Goal: Check status: Check status

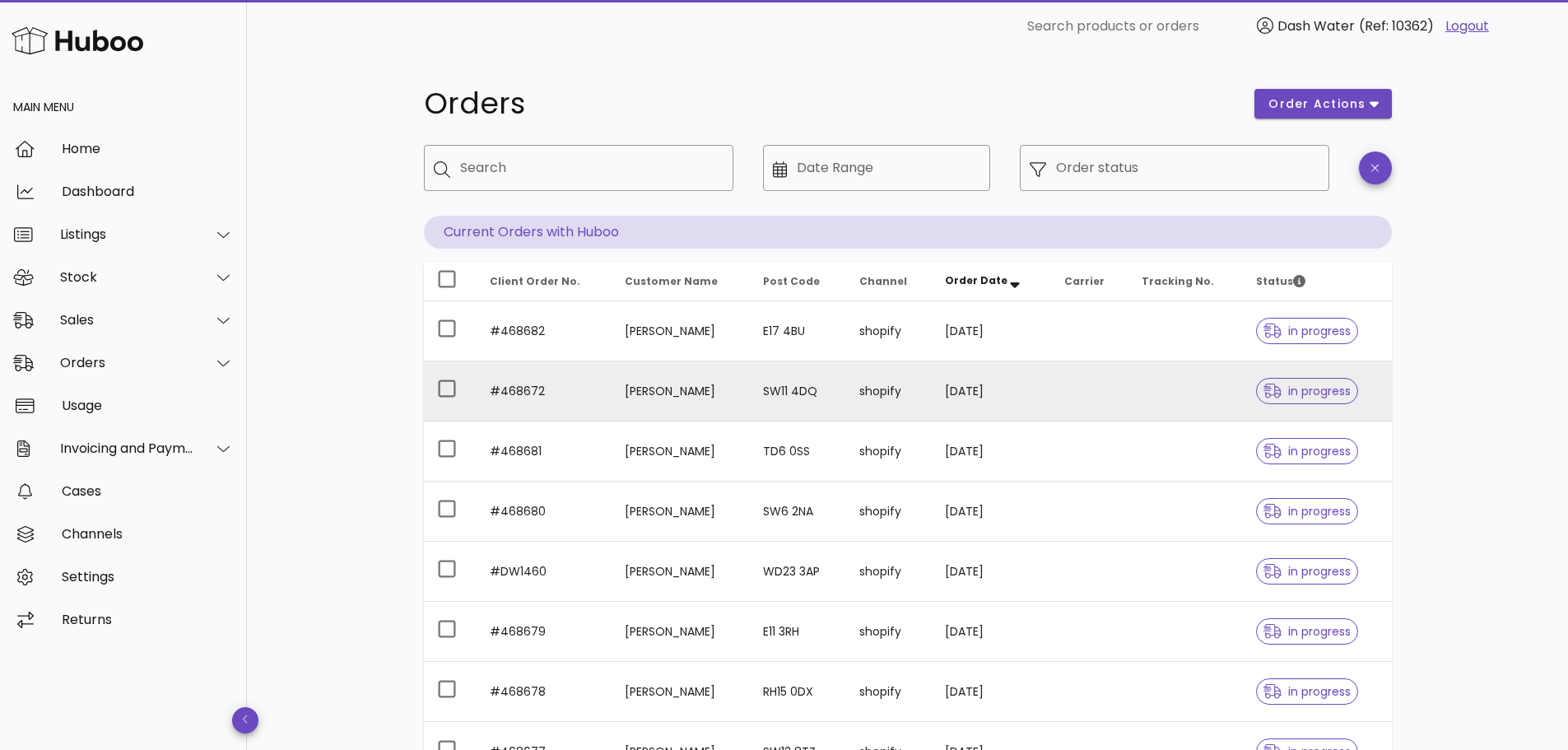
click at [668, 372] on td "[PERSON_NAME]" at bounding box center [680, 391] width 138 height 60
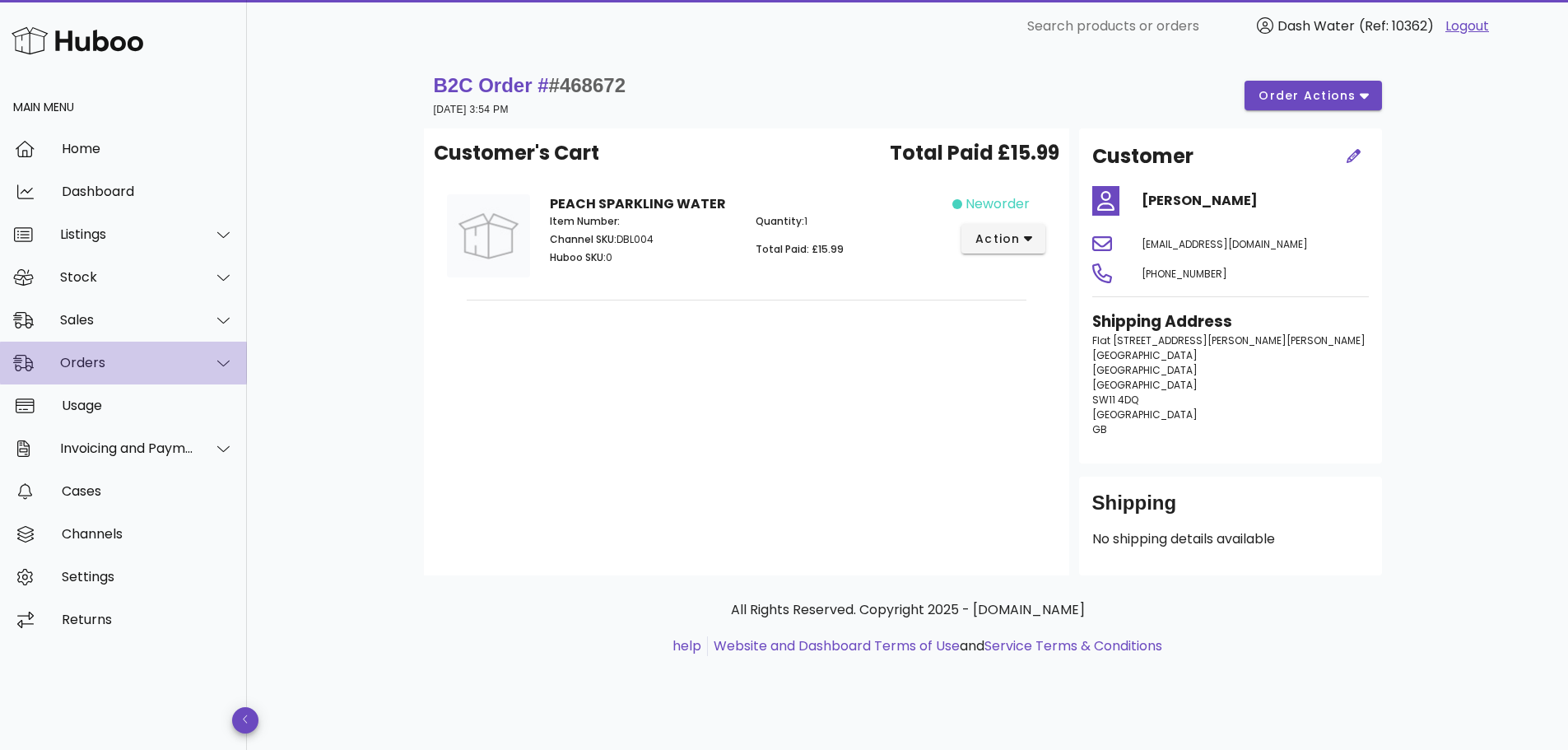
click at [128, 375] on div "Orders" at bounding box center [123, 362] width 247 height 43
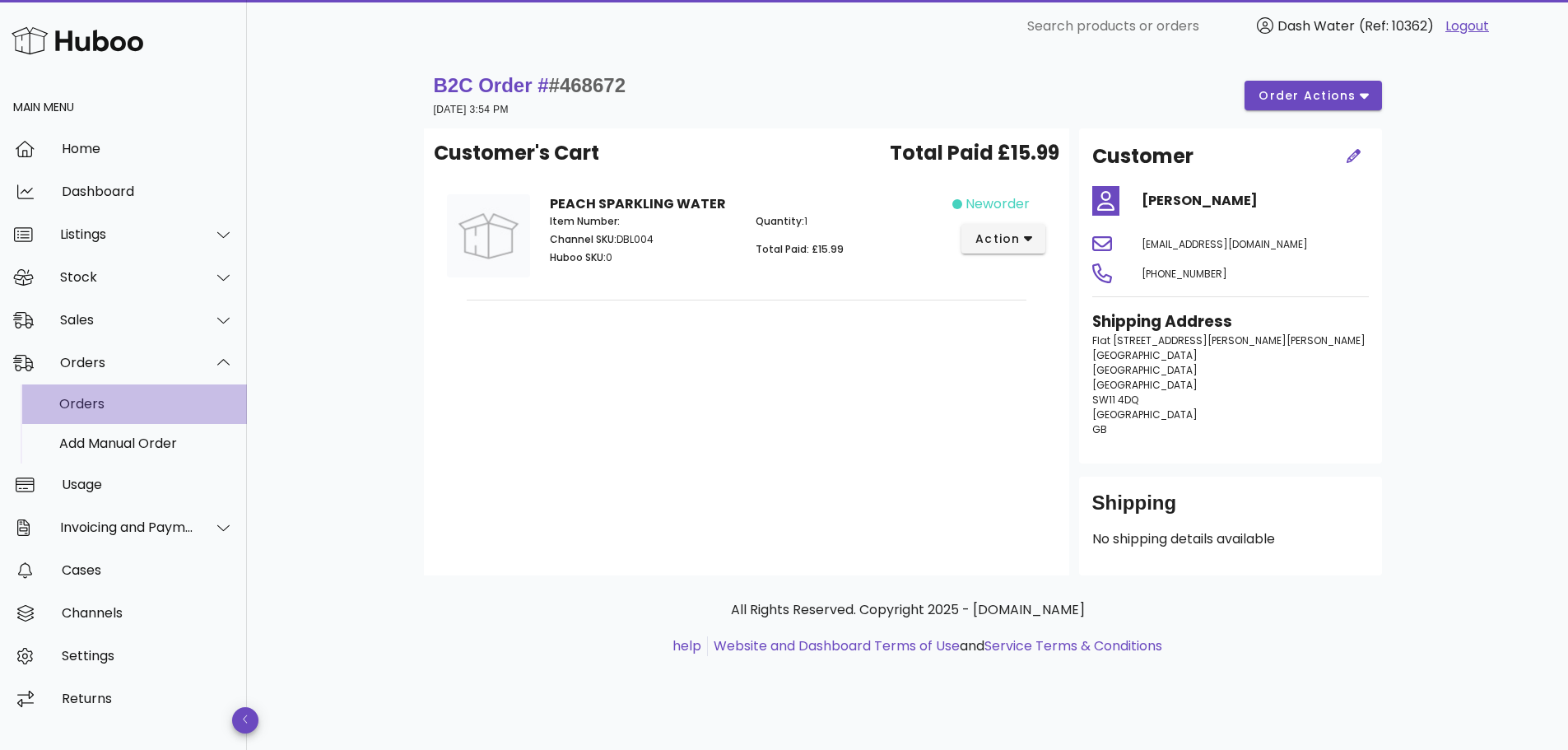
click at [123, 406] on div "Orders" at bounding box center [146, 404] width 175 height 16
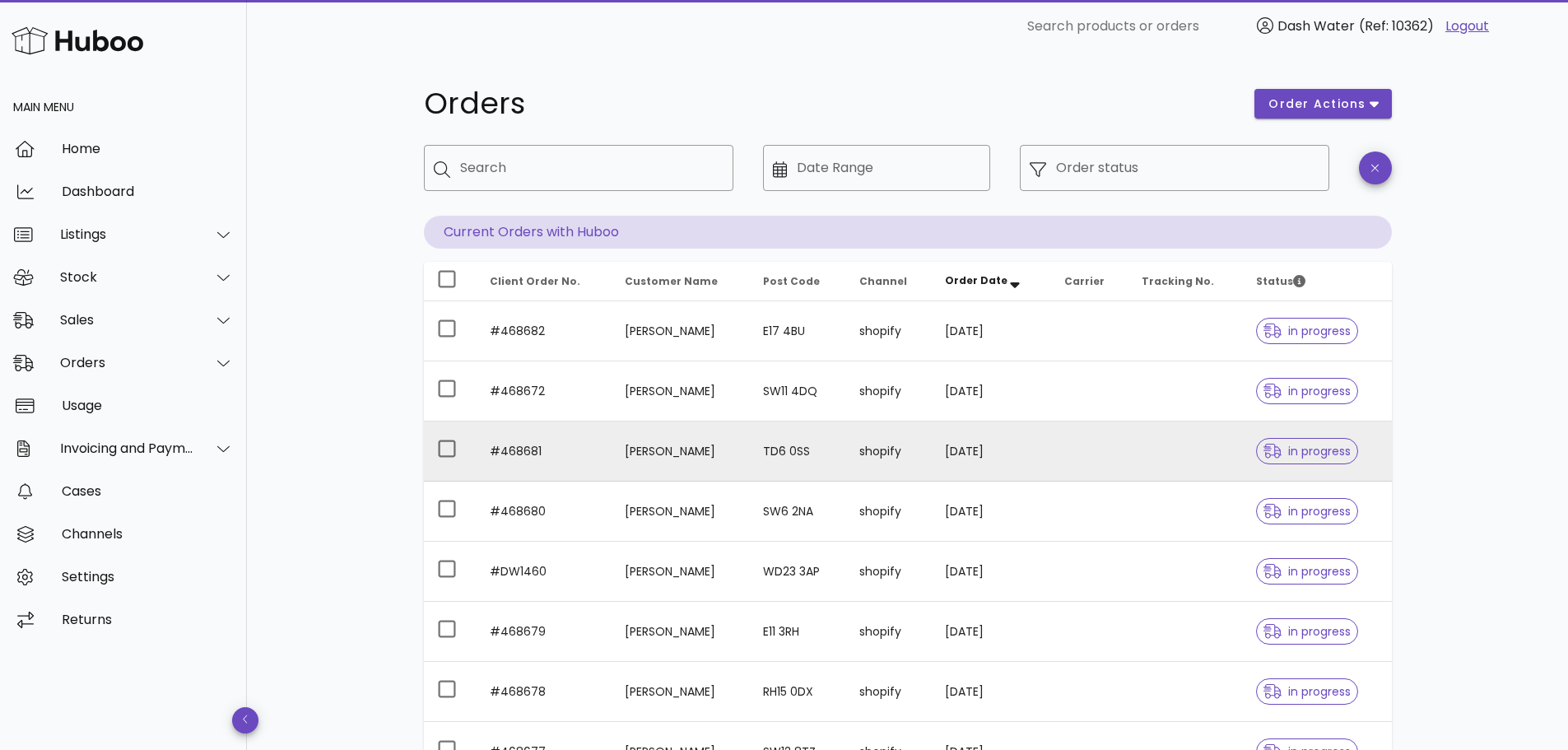
click at [675, 449] on td "[PERSON_NAME]" at bounding box center [680, 451] width 138 height 60
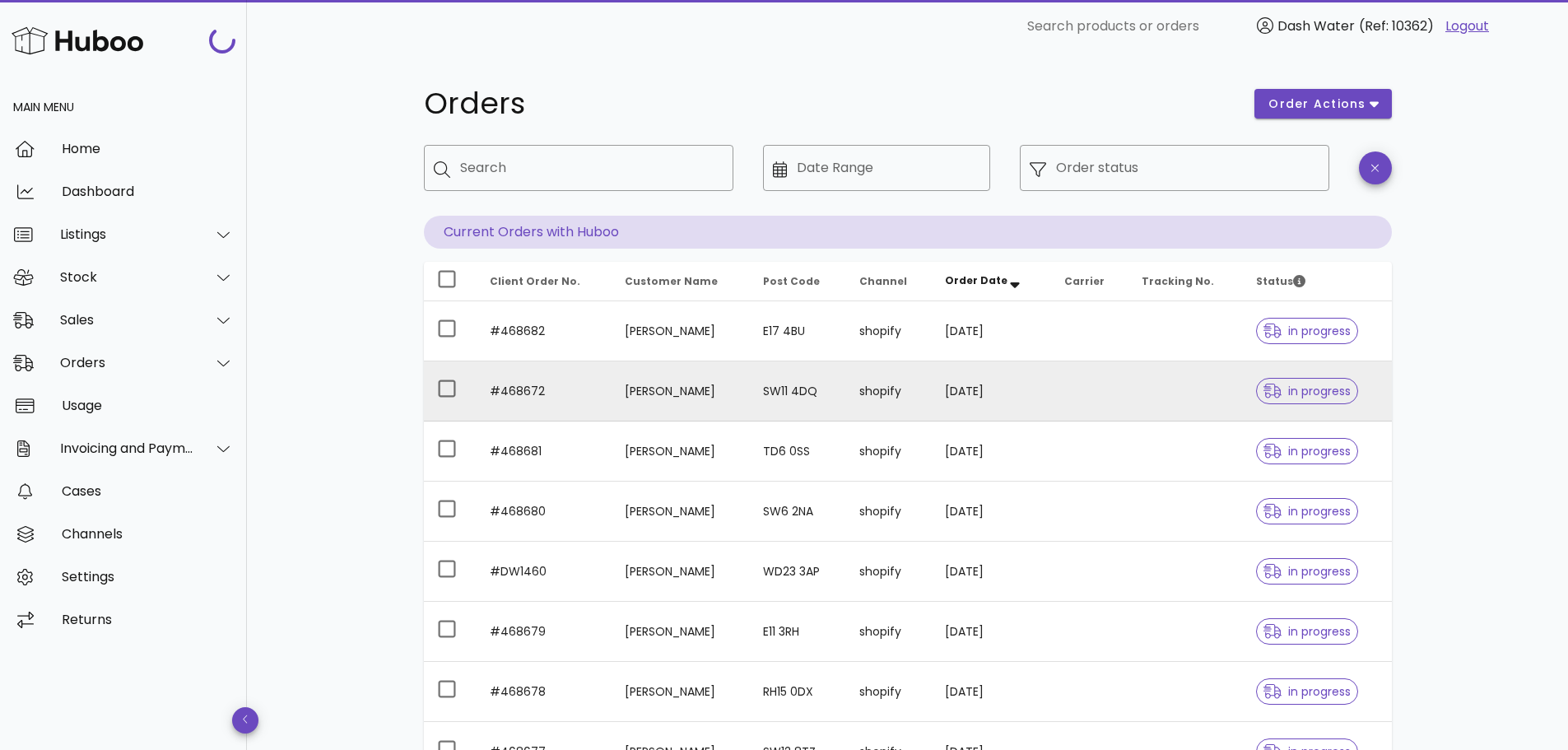
click at [544, 384] on td "#468672" at bounding box center [544, 391] width 135 height 60
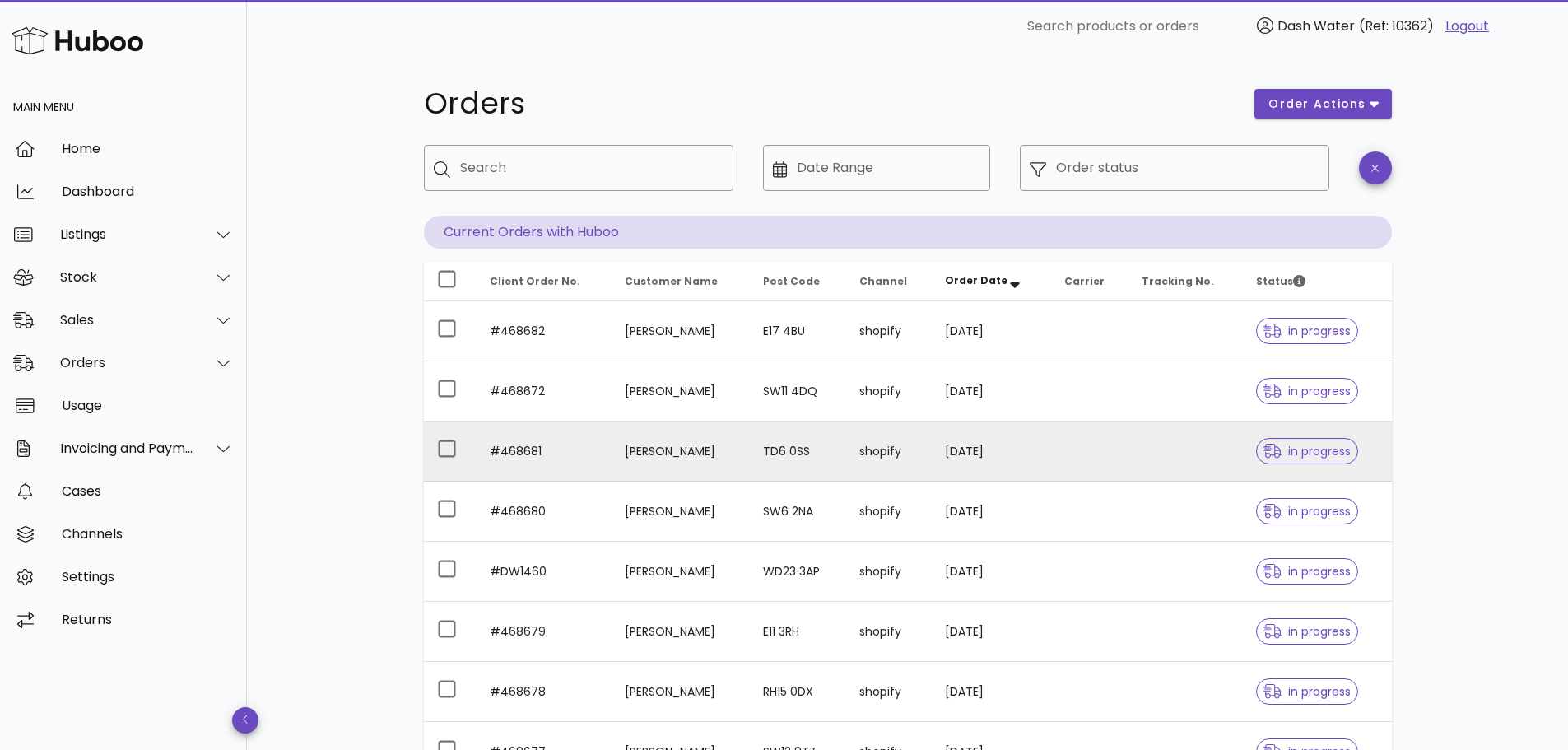
click at [575, 446] on td "#468681" at bounding box center [544, 451] width 135 height 60
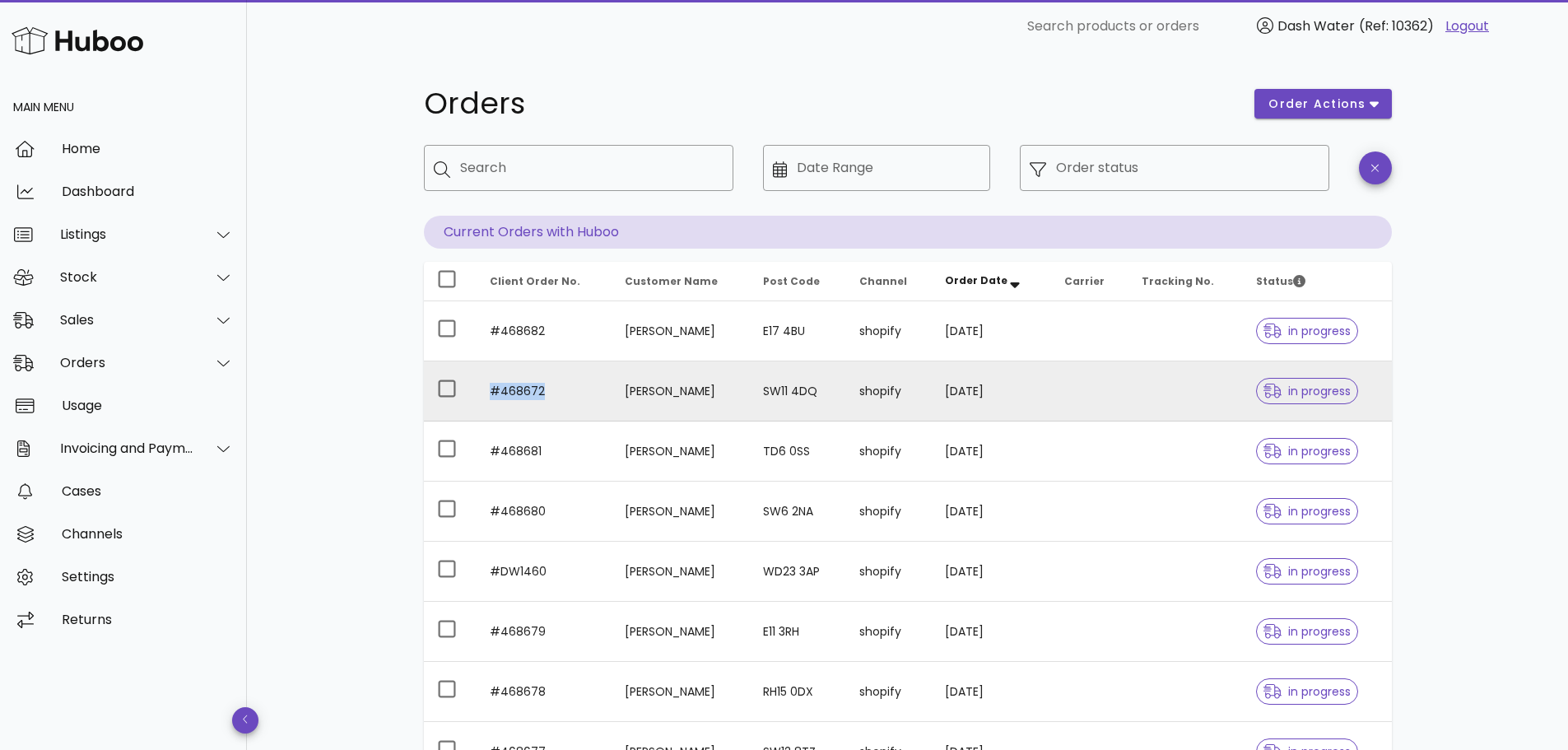
drag, startPoint x: 548, startPoint y: 389, endPoint x: 486, endPoint y: 393, distance: 62.1
click at [486, 393] on td "#468672" at bounding box center [544, 391] width 135 height 60
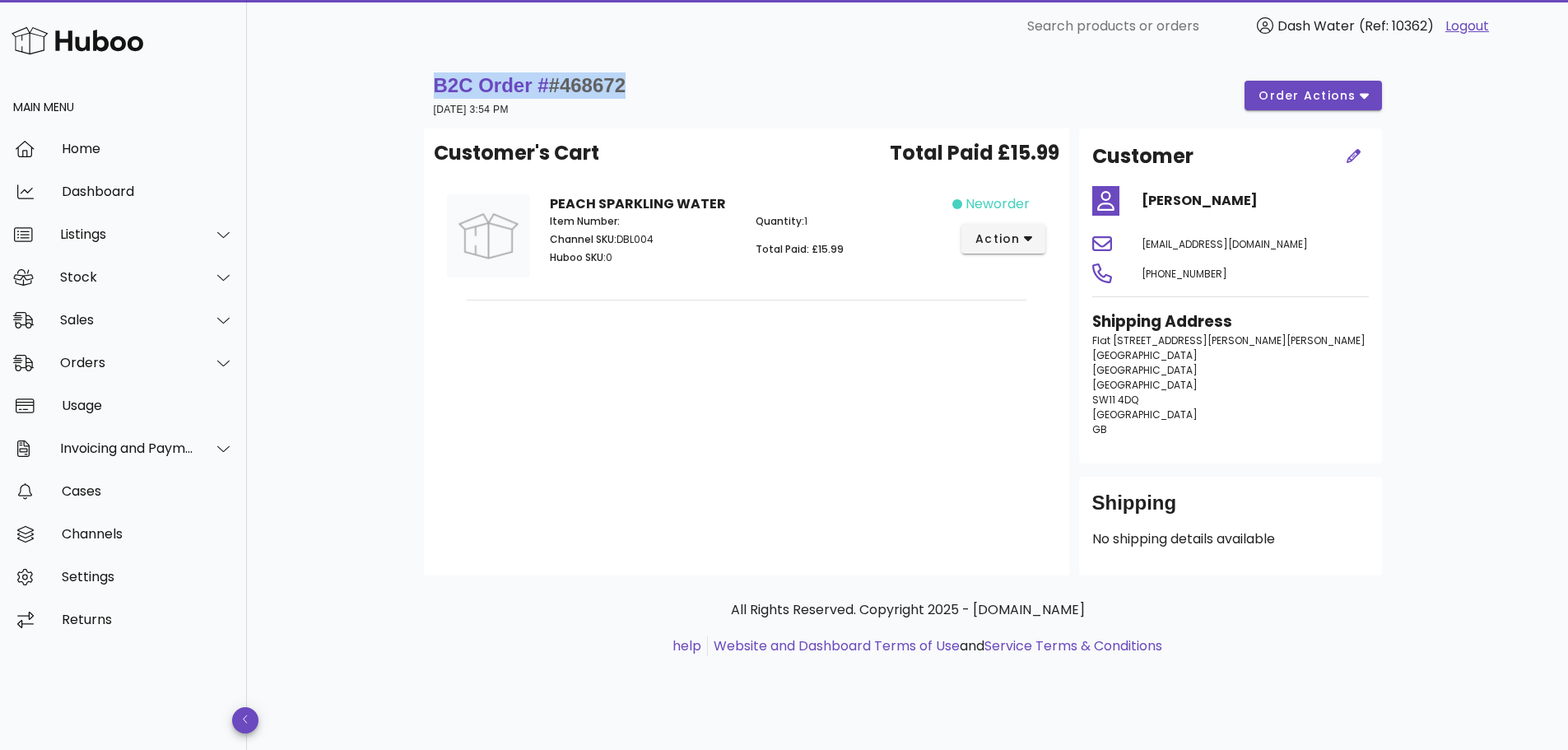
drag, startPoint x: 544, startPoint y: 91, endPoint x: 434, endPoint y: 89, distance: 110.0
click at [434, 89] on div "B2C Order # #468672 22 September 2025 at 3:54 PM order actions" at bounding box center [908, 95] width 948 height 46
copy strong "B2C Order # #468672"
click at [1181, 201] on h4 "Georgie Titcomb" at bounding box center [1255, 201] width 227 height 20
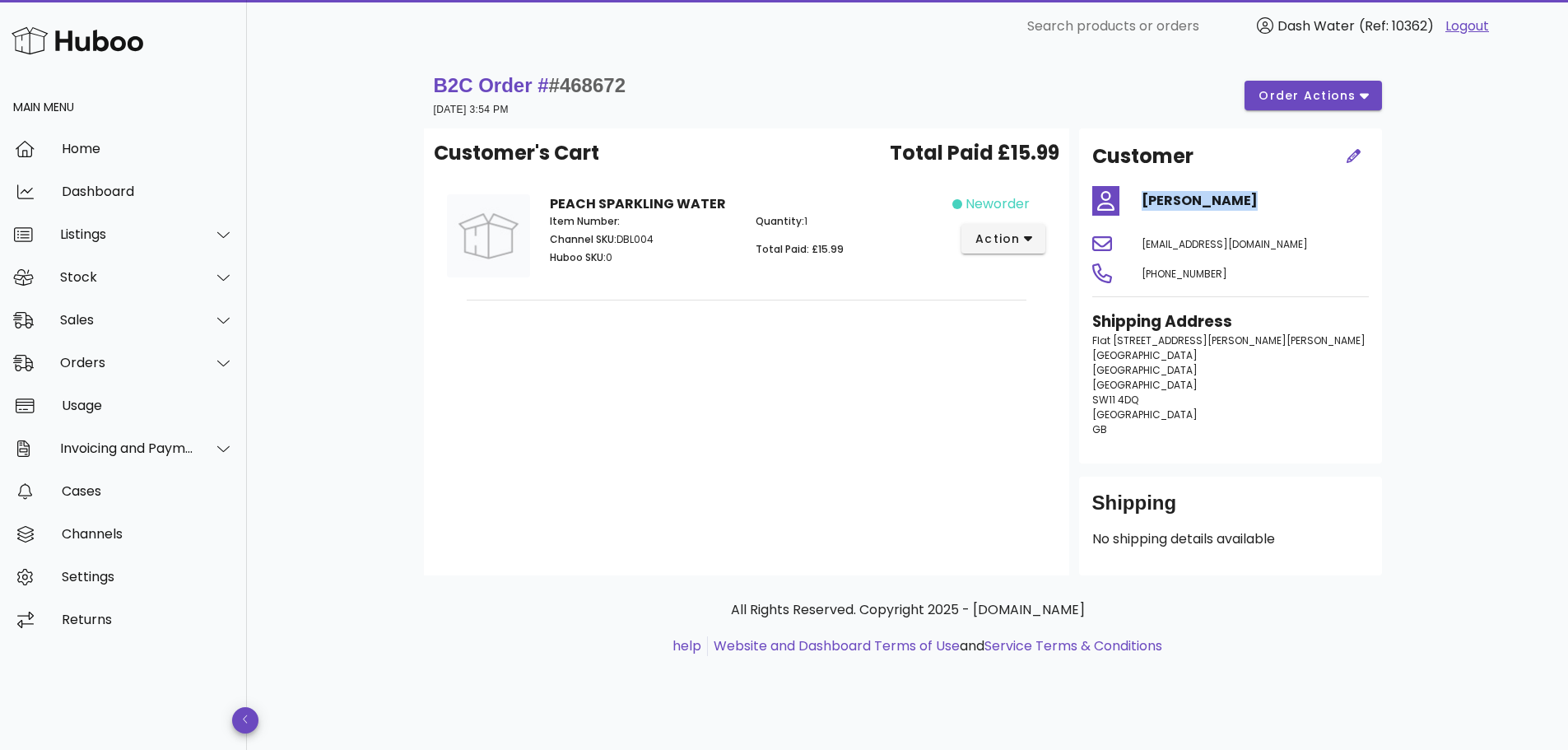
click at [1181, 201] on h4 "Georgie Titcomb" at bounding box center [1255, 201] width 227 height 20
click at [71, 155] on div "Home" at bounding box center [148, 148] width 172 height 16
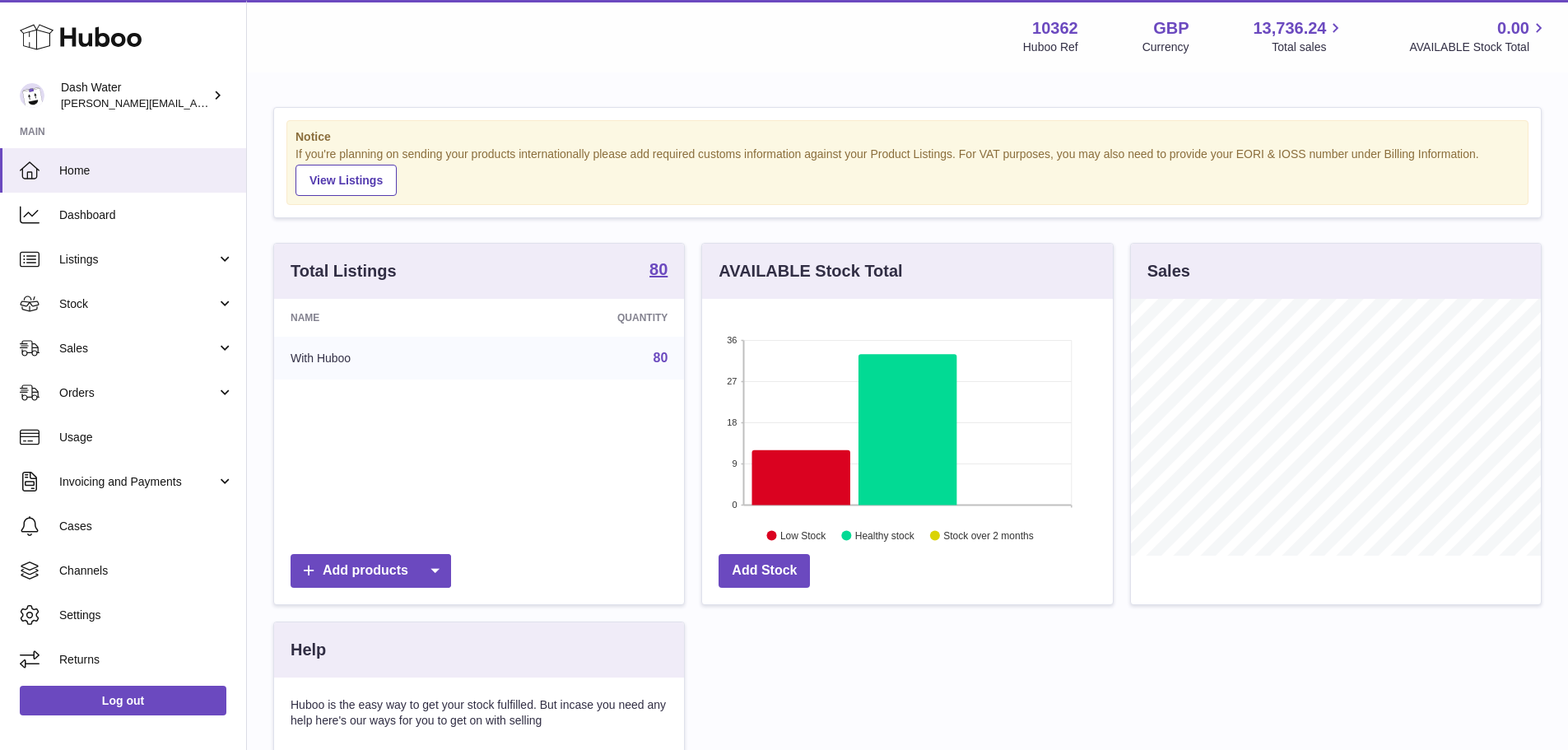
scroll to position [257, 411]
click at [113, 374] on link "Orders" at bounding box center [122, 392] width 246 height 44
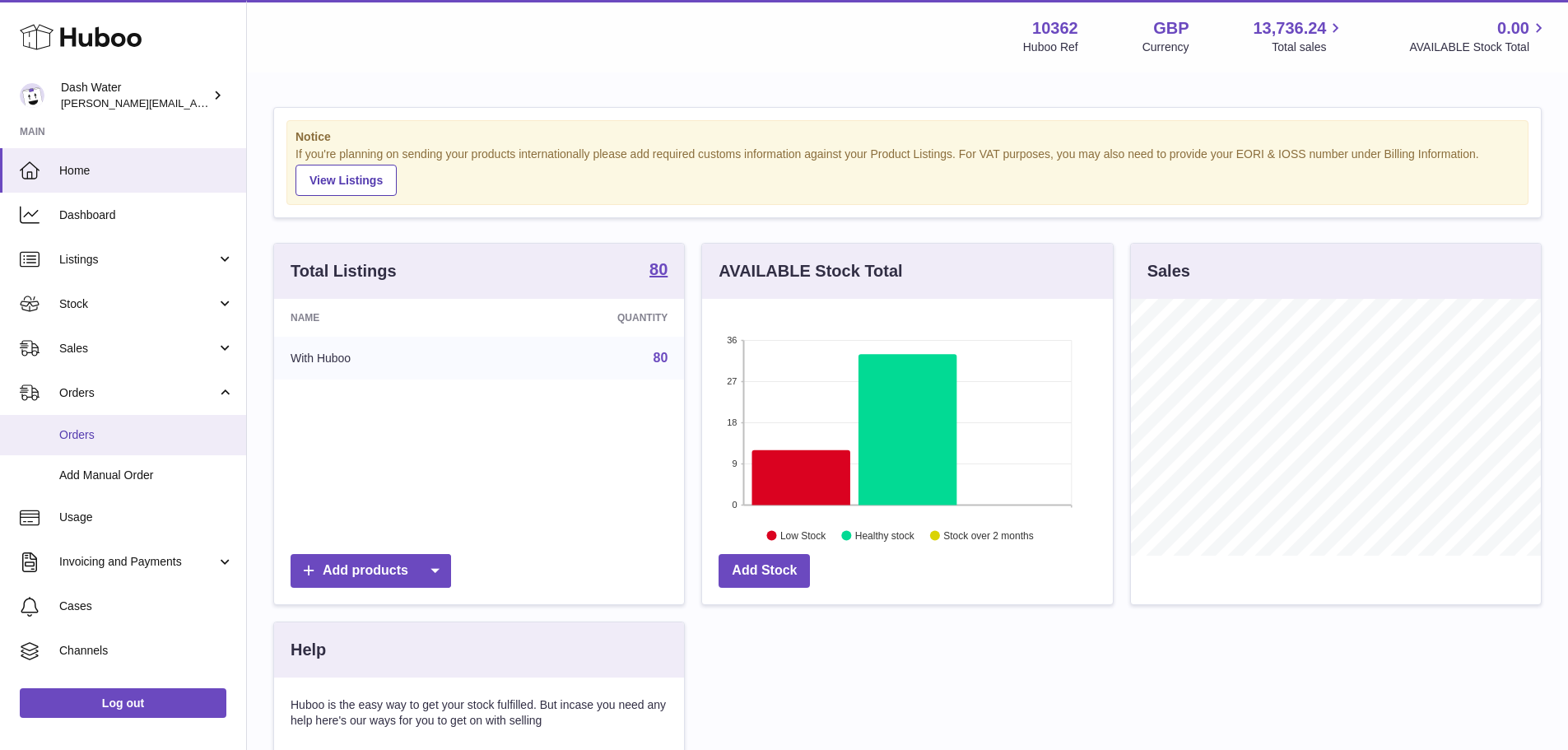
click at [112, 418] on link "Orders" at bounding box center [122, 435] width 246 height 40
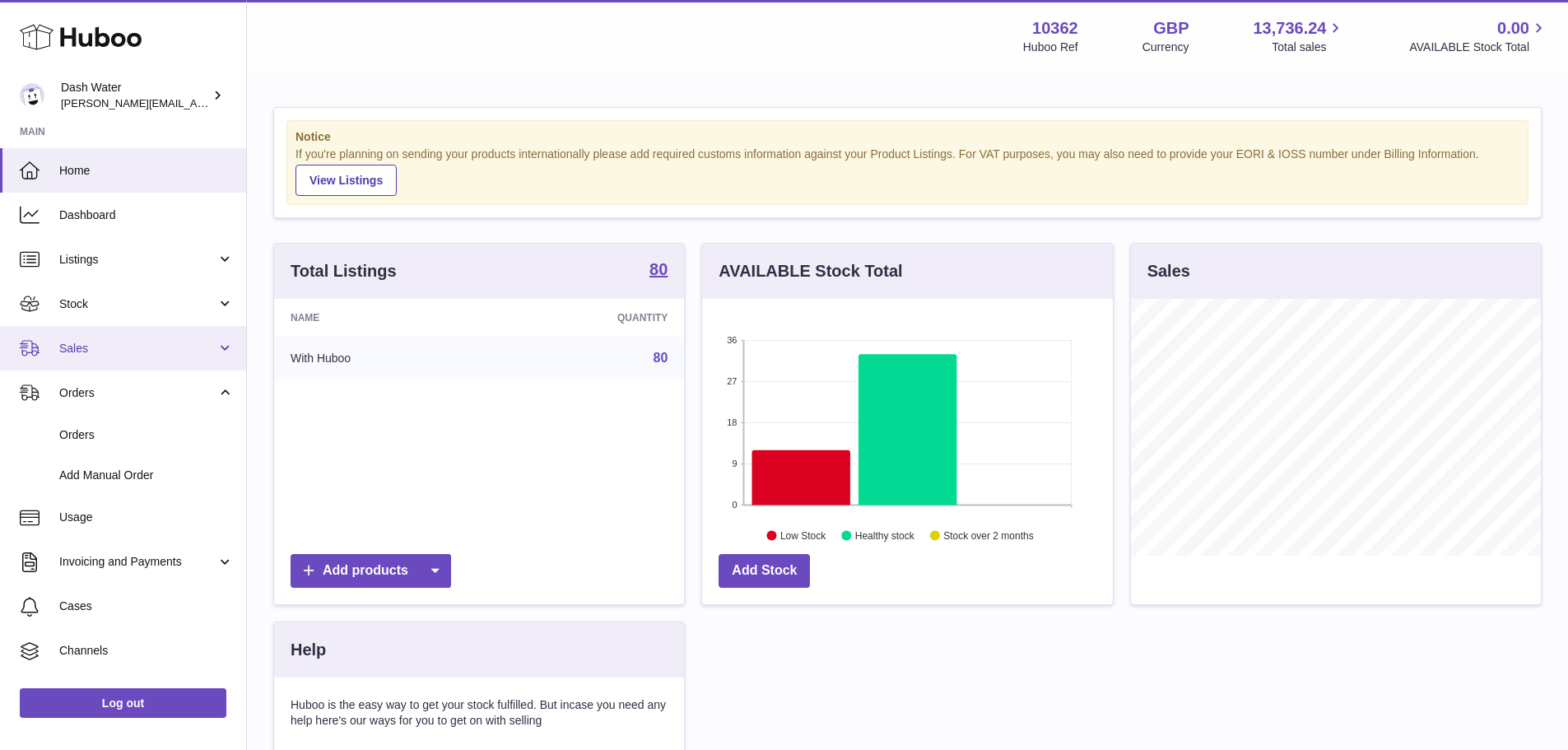
scroll to position [822542, 822542]
click at [112, 361] on link "Sales" at bounding box center [122, 347] width 246 height 44
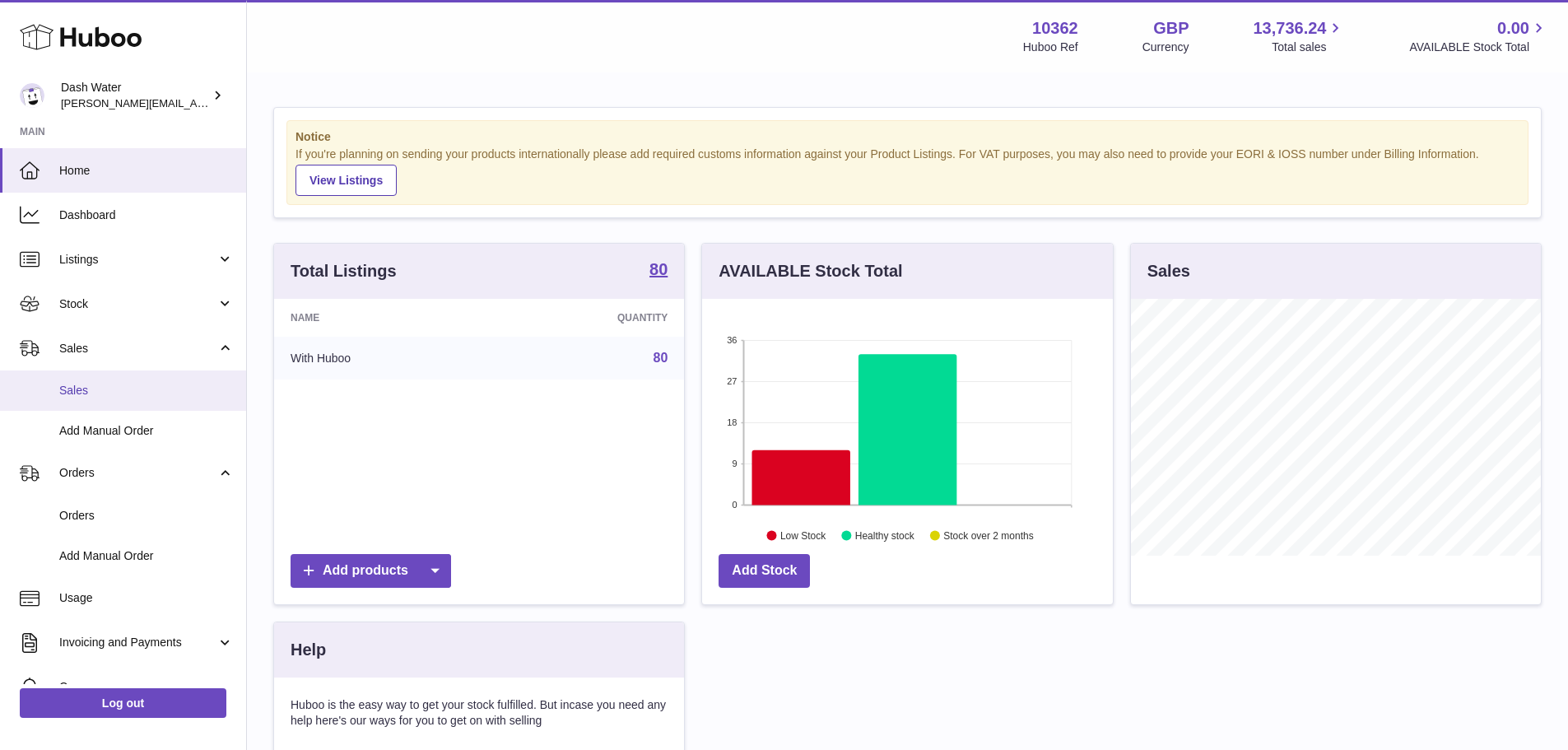
click at [112, 390] on span "Sales" at bounding box center [146, 391] width 175 height 16
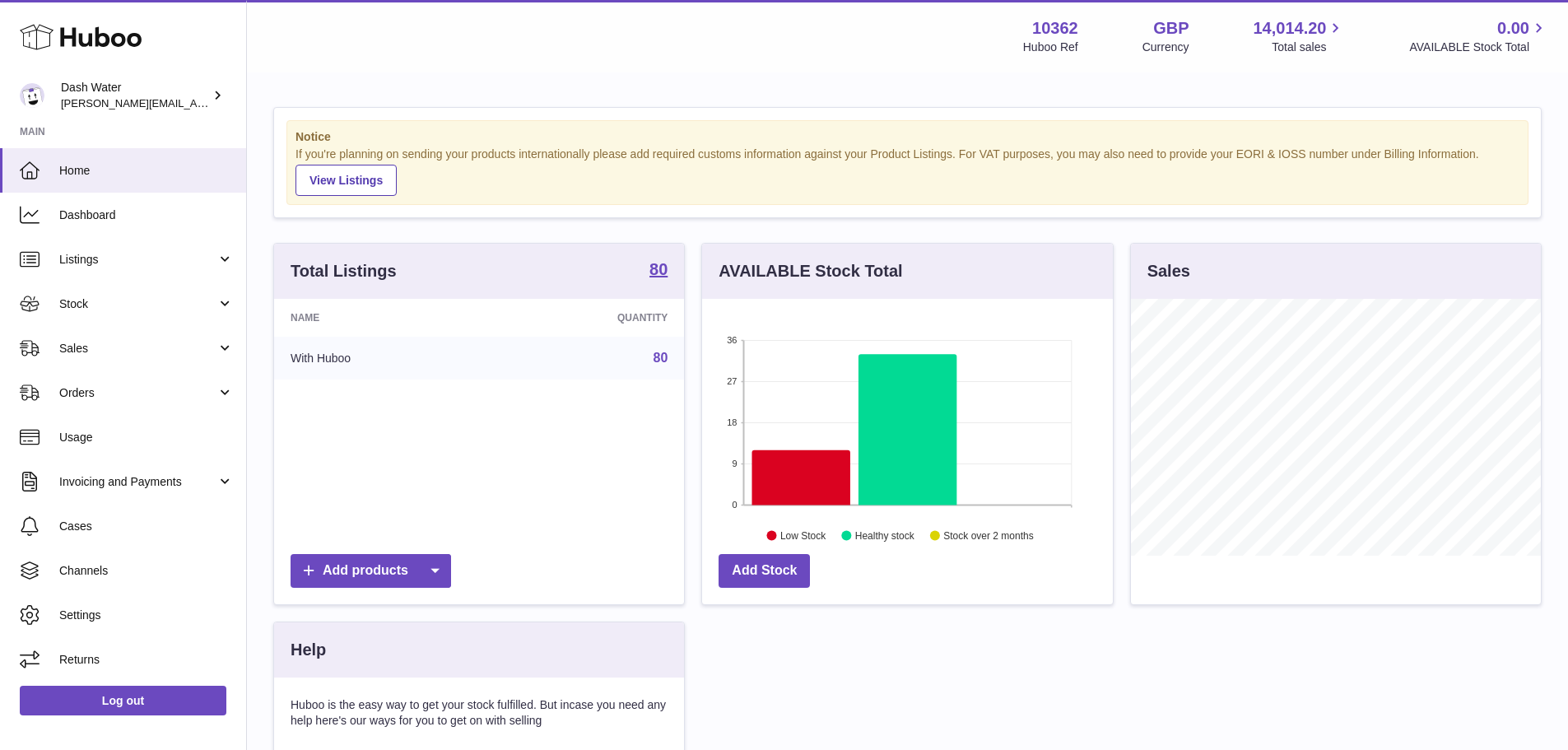
scroll to position [257, 411]
